Goal: Find specific page/section: Find specific page/section

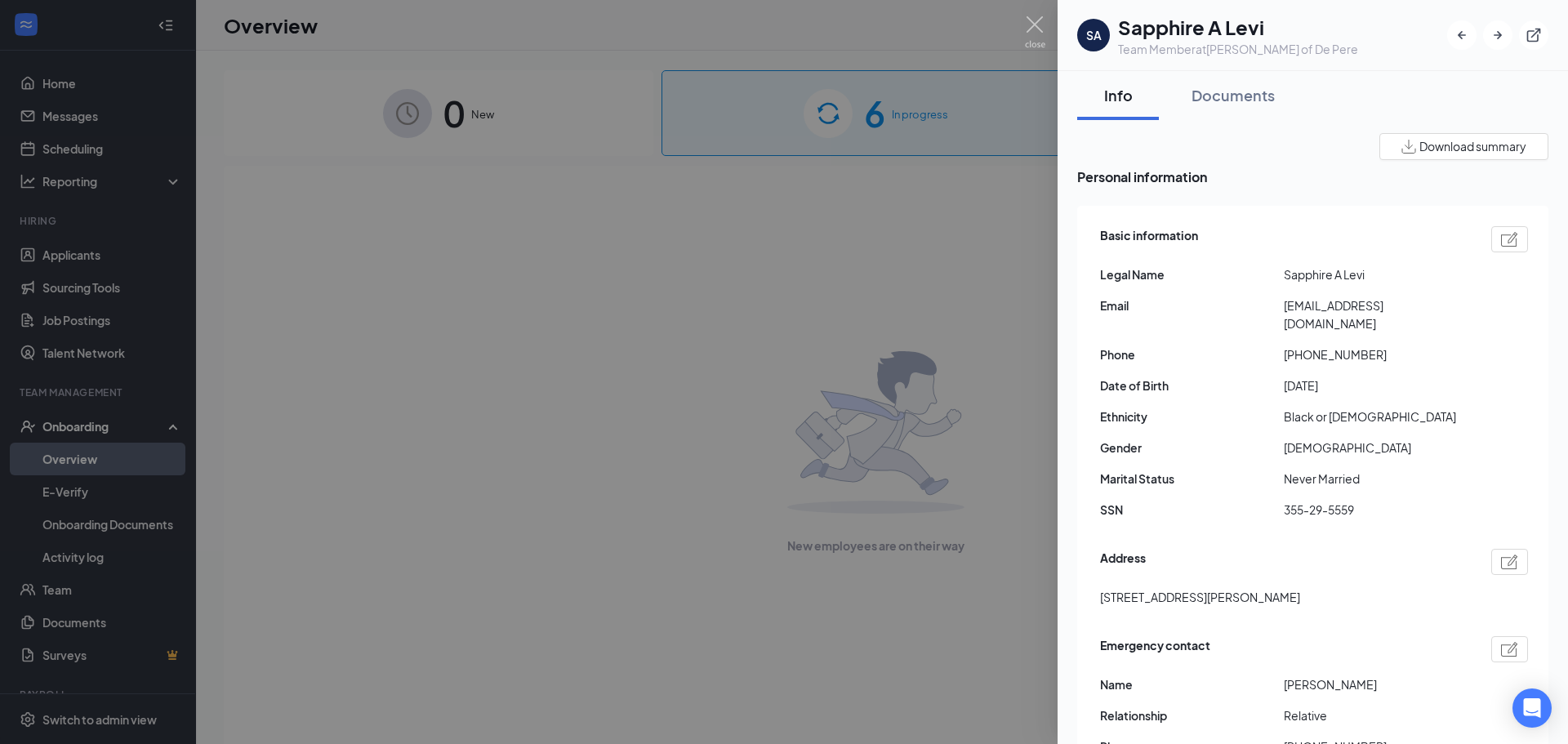
click at [794, 367] on div at bounding box center [784, 372] width 1568 height 744
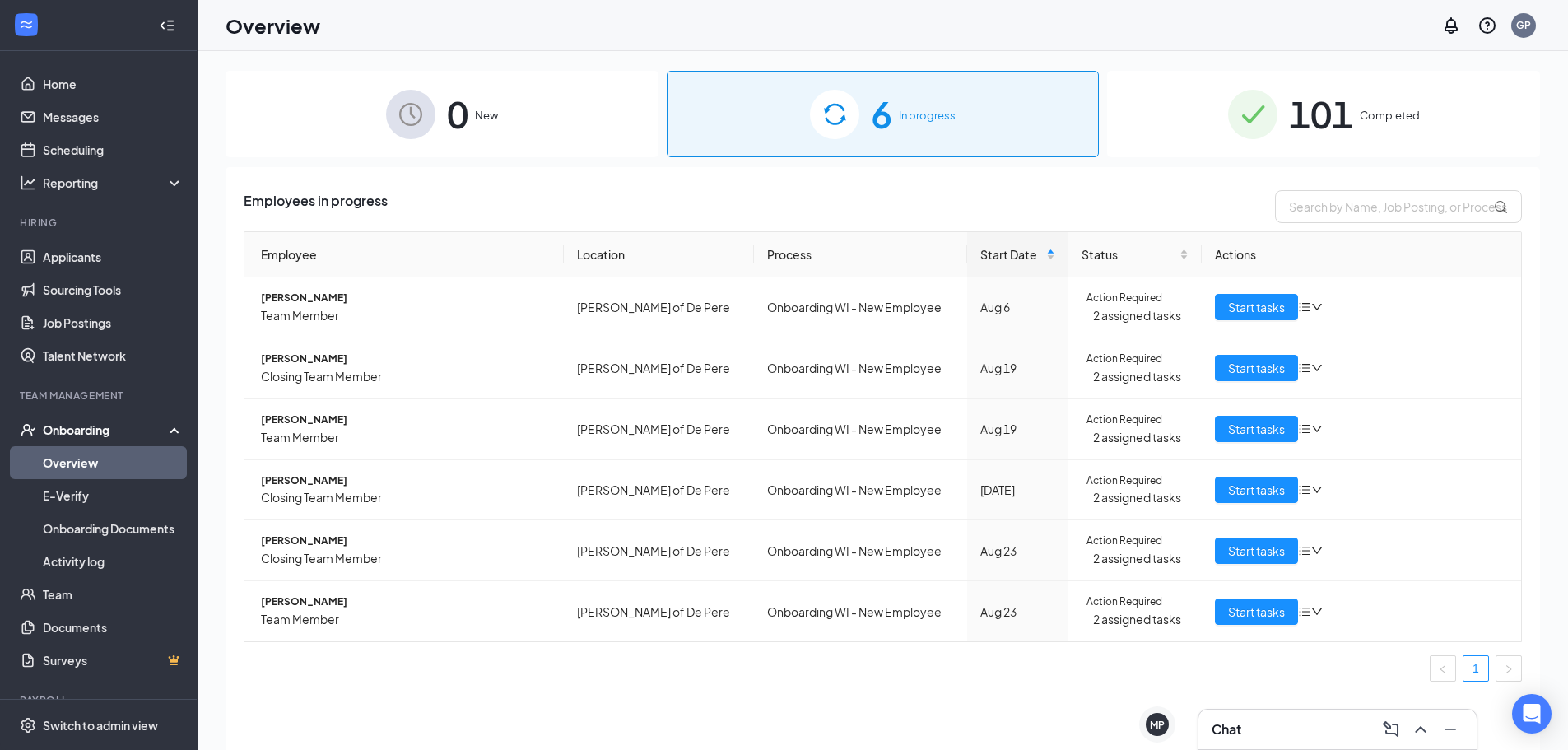
click at [1258, 737] on div "Chat" at bounding box center [1338, 729] width 252 height 26
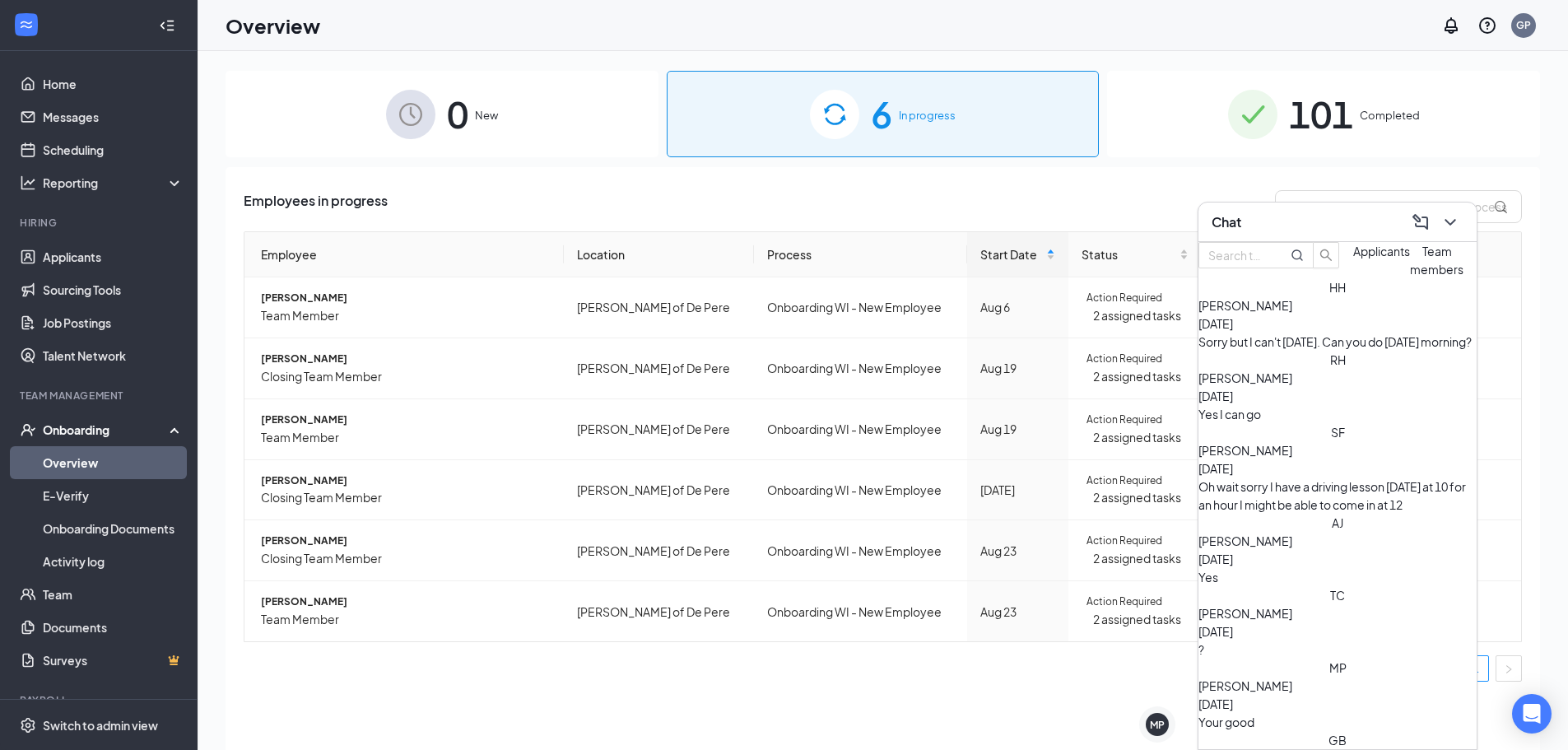
click at [1353, 259] on span "Applicants" at bounding box center [1382, 251] width 57 height 15
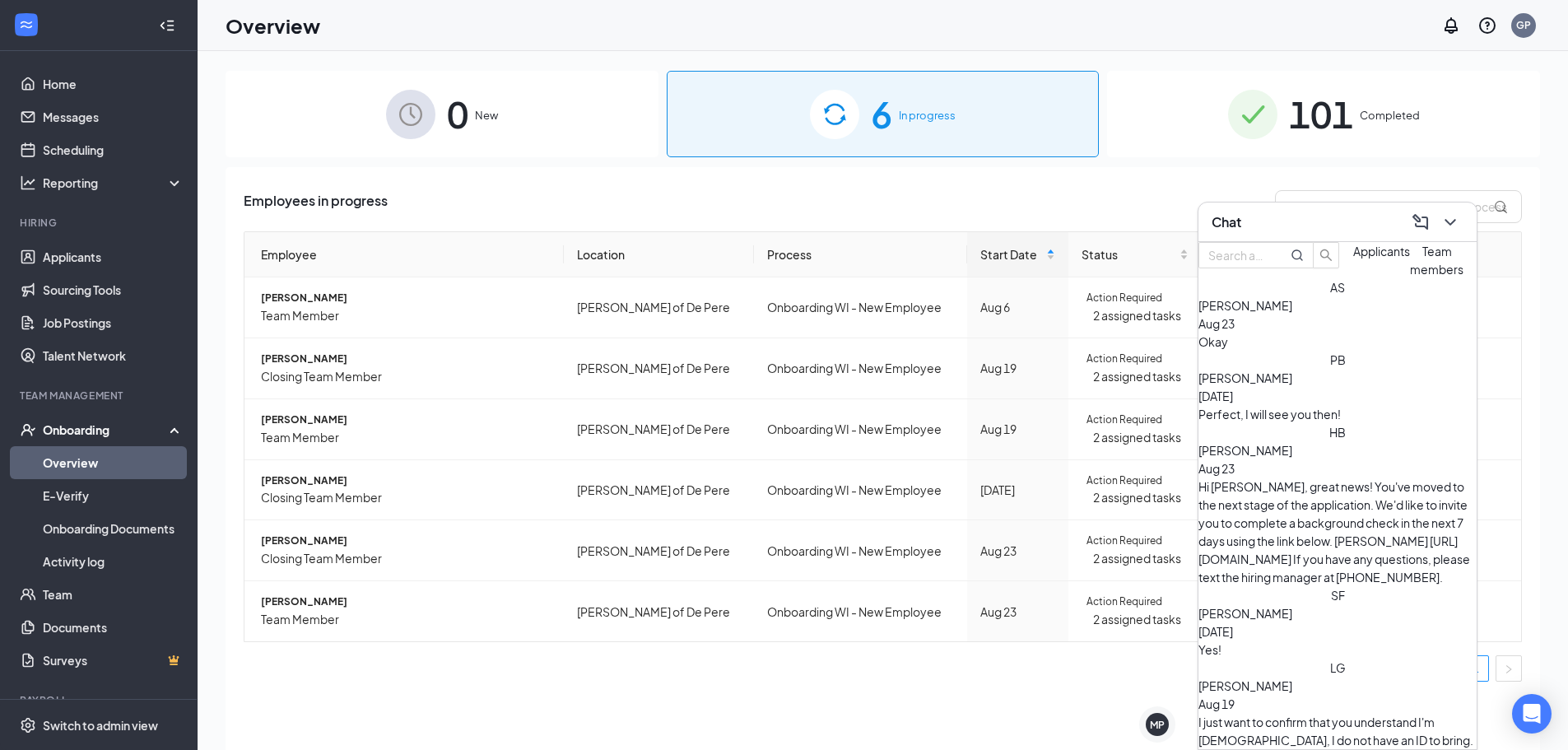
click at [1411, 278] on button "Team members" at bounding box center [1437, 260] width 54 height 36
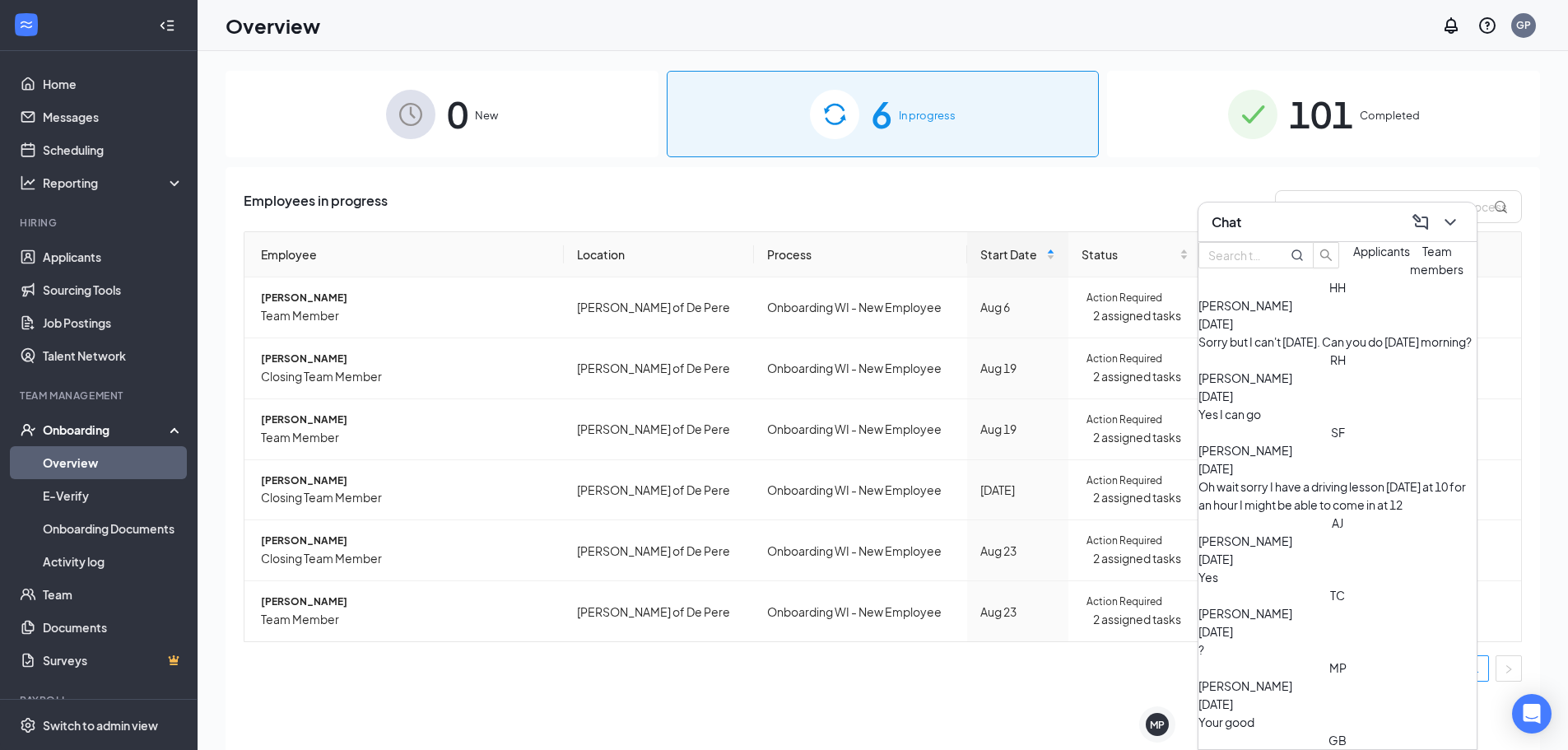
click at [1296, 423] on div "Yes I can go" at bounding box center [1337, 414] width 278 height 18
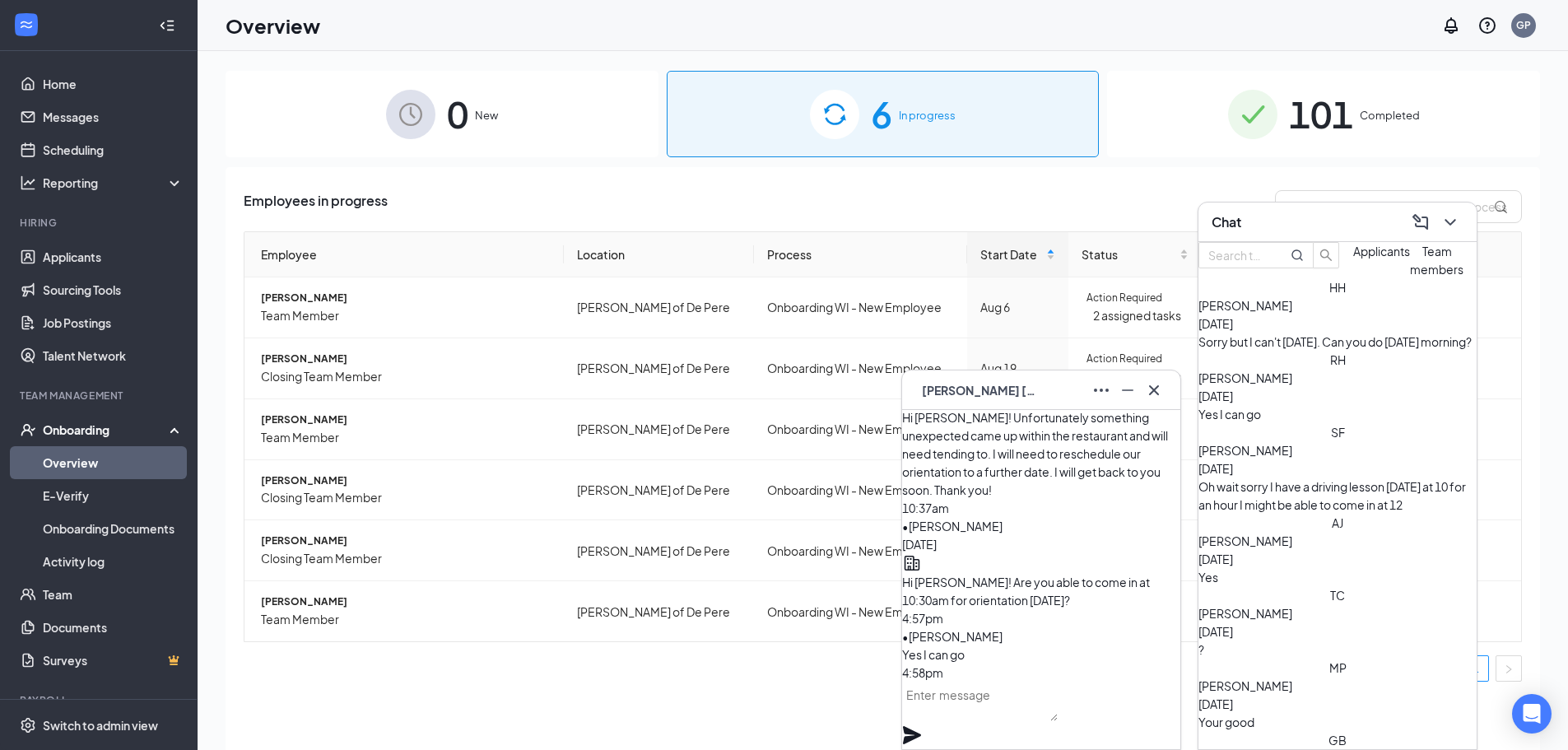
click at [1293, 533] on span "[PERSON_NAME]" at bounding box center [1245, 541] width 94 height 15
click at [700, 656] on ul "1" at bounding box center [882, 669] width 1278 height 26
click at [1514, 136] on div "101 Completed" at bounding box center [1324, 114] width 433 height 87
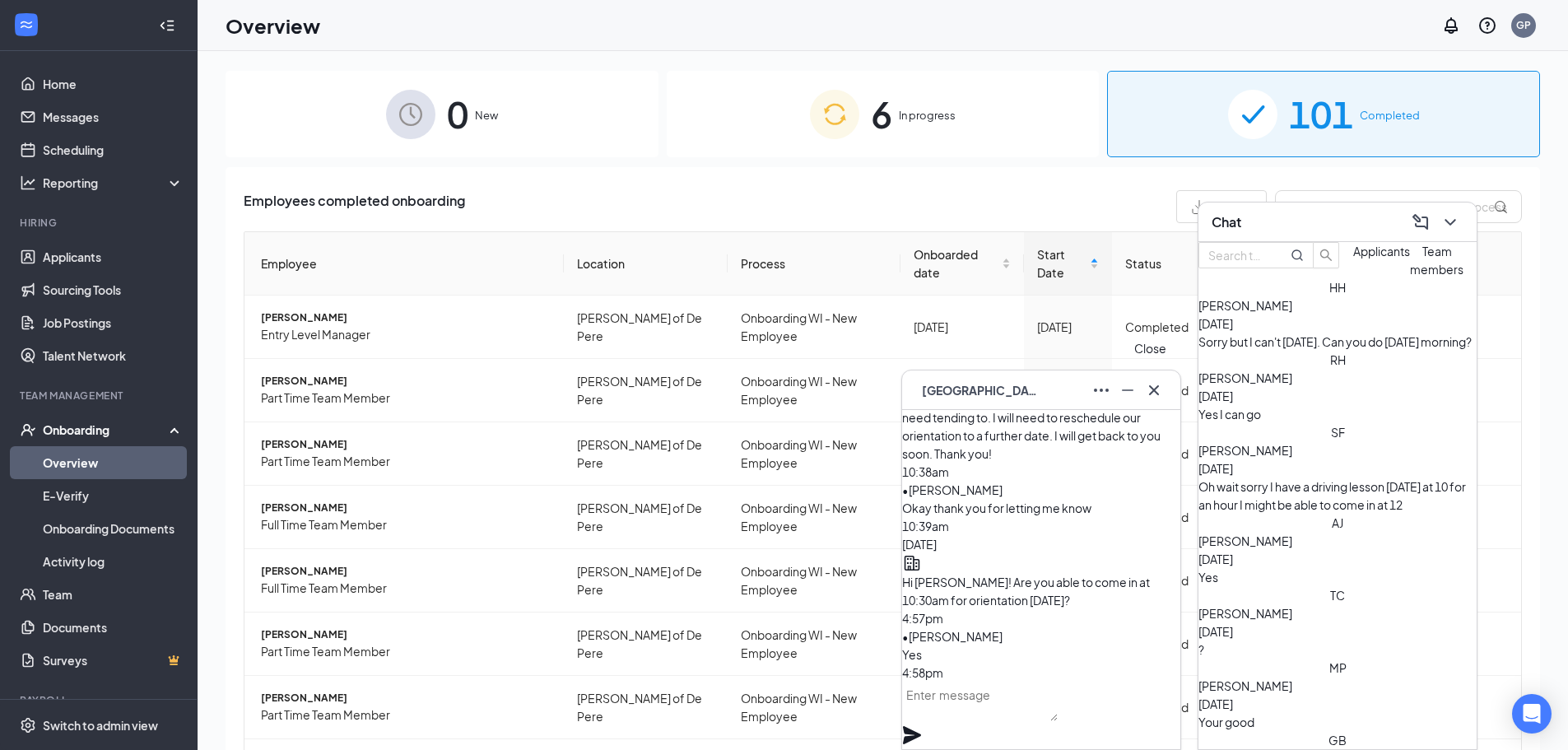
click at [1144, 388] on icon "Cross" at bounding box center [1154, 390] width 20 height 20
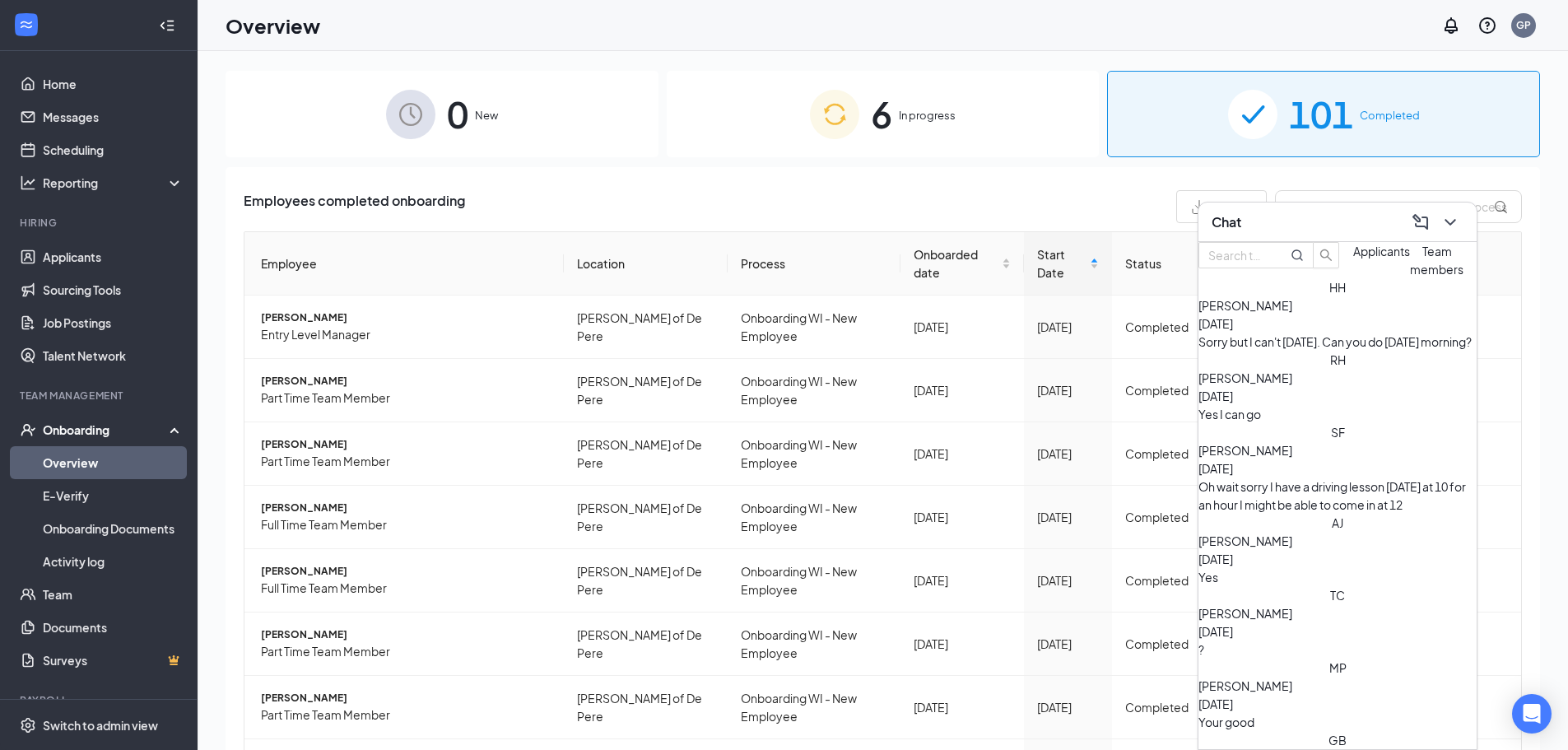
click at [978, 86] on div "6 In progress" at bounding box center [883, 114] width 433 height 87
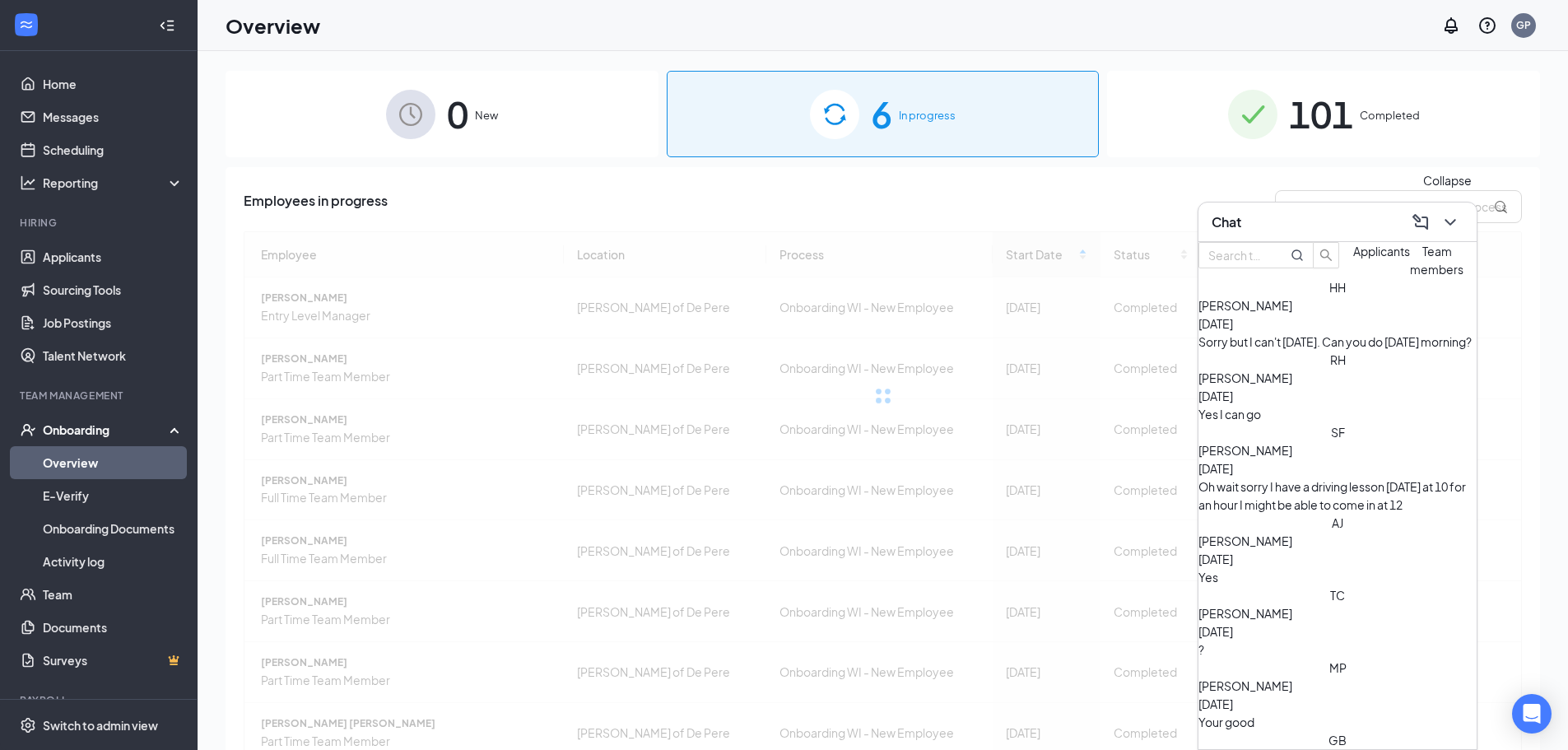
click at [1442, 214] on icon "ChevronDown" at bounding box center [1451, 222] width 20 height 20
